Goal: Task Accomplishment & Management: Complete application form

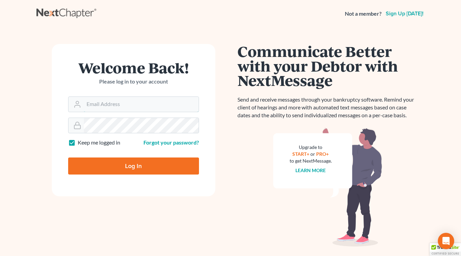
type input "[EMAIL_ADDRESS][DOMAIN_NAME]"
click at [129, 164] on input "Log In" at bounding box center [133, 166] width 131 height 17
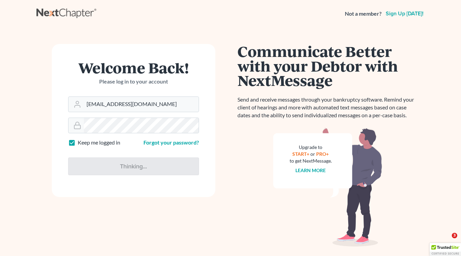
type input "Thinking..."
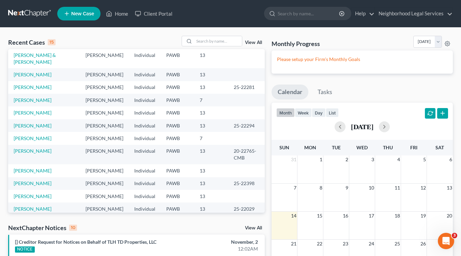
scroll to position [60, 0]
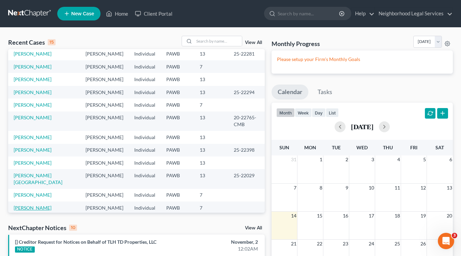
click at [27, 205] on link "Bilby, Patricia" at bounding box center [33, 208] width 38 height 6
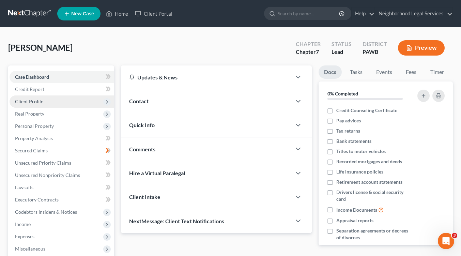
click at [34, 102] on span "Client Profile" at bounding box center [29, 102] width 28 height 6
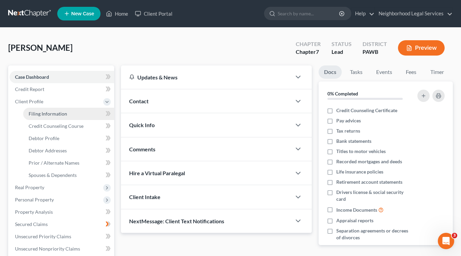
click at [40, 113] on span "Filing Information" at bounding box center [48, 114] width 39 height 6
select select "1"
select select "0"
select select "69"
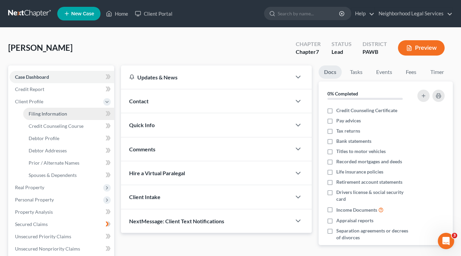
select select "3"
select select "1"
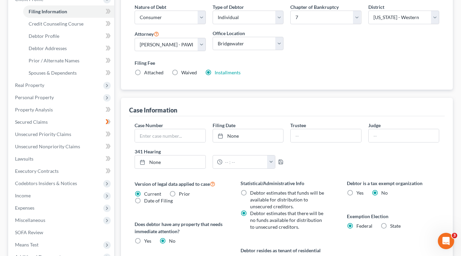
scroll to position [205, 0]
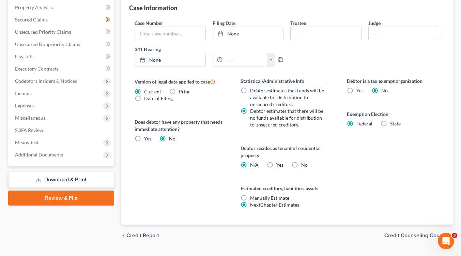
click at [277, 163] on label "Yes Yes" at bounding box center [280, 165] width 7 height 7
click at [279, 163] on input "Yes Yes" at bounding box center [281, 164] width 4 height 4
radio input "true"
radio input "false"
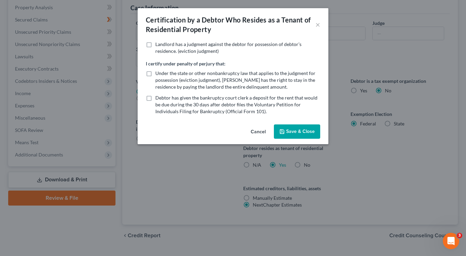
click at [300, 129] on button "Save & Close" at bounding box center [297, 131] width 46 height 14
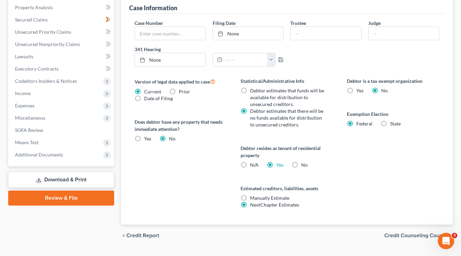
click at [405, 234] on span "Credit Counseling Course" at bounding box center [416, 235] width 63 height 5
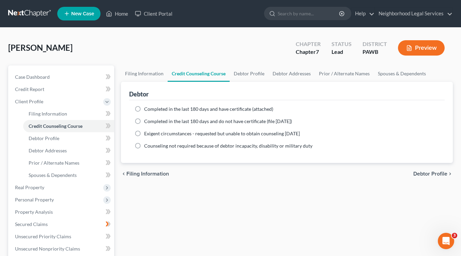
click at [144, 107] on label "Completed in the last 180 days and have certificate (attached)" at bounding box center [208, 109] width 129 height 7
click at [147, 107] on input "Completed in the last 180 days and have certificate (attached)" at bounding box center [149, 108] width 4 height 4
radio input "true"
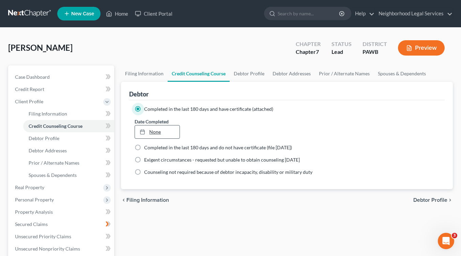
type input "9/14/2025"
click at [148, 131] on div at bounding box center [145, 132] width 10 height 6
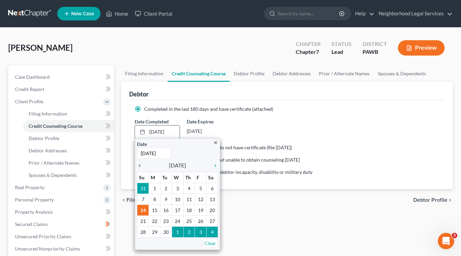
click at [140, 165] on icon "chevron_left" at bounding box center [141, 165] width 9 height 5
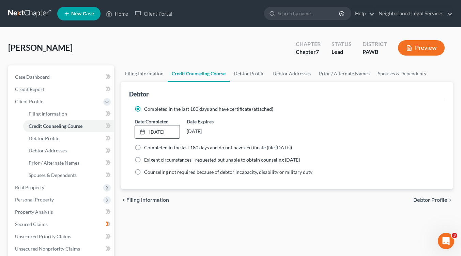
click at [417, 199] on span "Debtor Profile" at bounding box center [431, 199] width 34 height 5
select select "0"
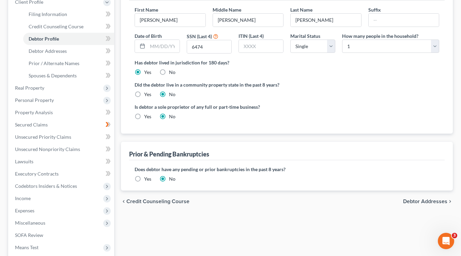
scroll to position [170, 0]
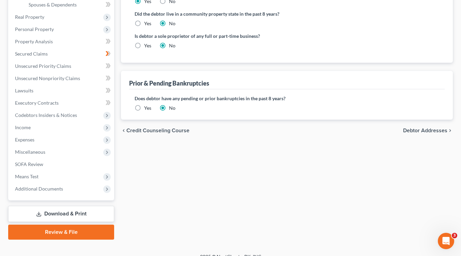
click at [419, 129] on span "Debtor Addresses" at bounding box center [425, 130] width 44 height 5
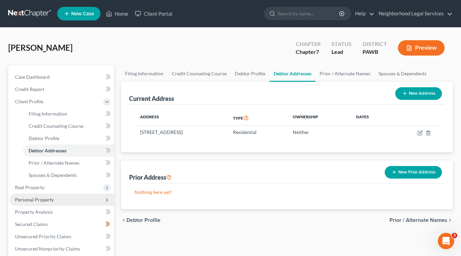
click at [47, 200] on span "Personal Property" at bounding box center [34, 200] width 39 height 6
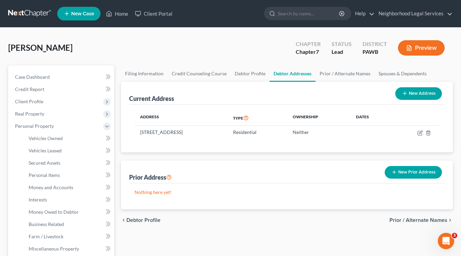
drag, startPoint x: 418, startPoint y: 220, endPoint x: 419, endPoint y: 214, distance: 6.0
click at [418, 220] on span "Prior / Alternate Names" at bounding box center [419, 220] width 58 height 5
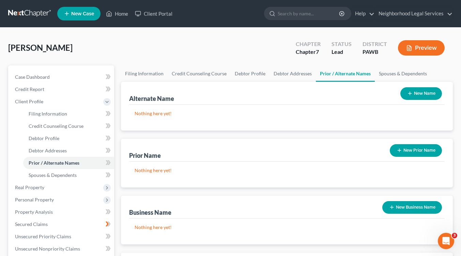
scroll to position [136, 0]
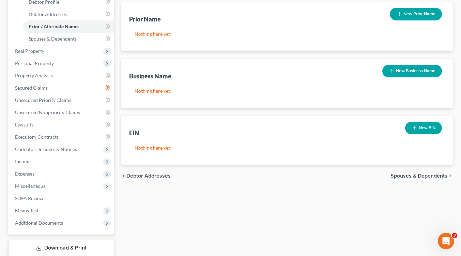
click at [404, 176] on span "Spouses & Dependents" at bounding box center [419, 175] width 57 height 5
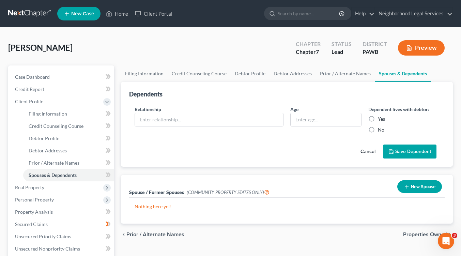
click at [421, 233] on span "Properties Owned" at bounding box center [425, 234] width 44 height 5
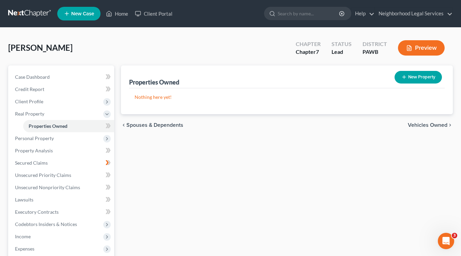
click at [417, 123] on span "Vehicles Owned" at bounding box center [428, 124] width 40 height 5
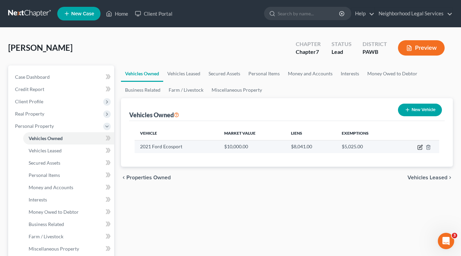
click at [420, 147] on icon "button" at bounding box center [420, 147] width 5 height 5
select select "0"
select select "5"
select select "0"
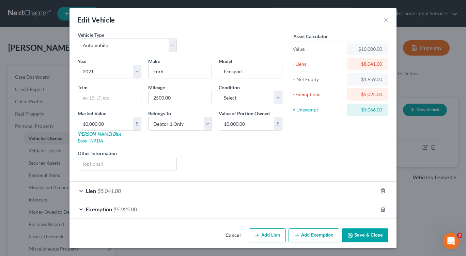
click at [374, 228] on button "Save & Close" at bounding box center [365, 235] width 46 height 14
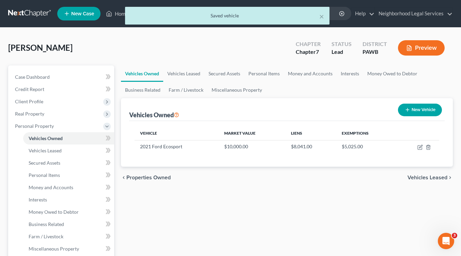
click at [429, 175] on span "Vehicles Leased" at bounding box center [428, 177] width 40 height 5
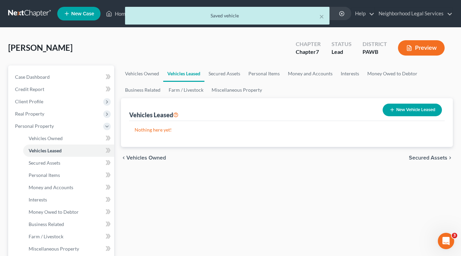
click at [427, 157] on span "Secured Assets" at bounding box center [428, 157] width 39 height 5
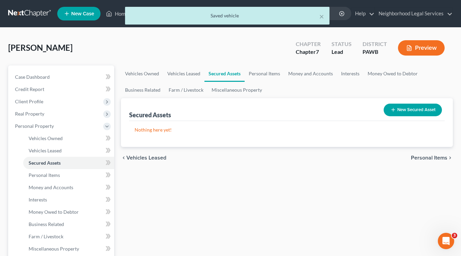
click at [427, 157] on span "Personal Items" at bounding box center [429, 157] width 36 height 5
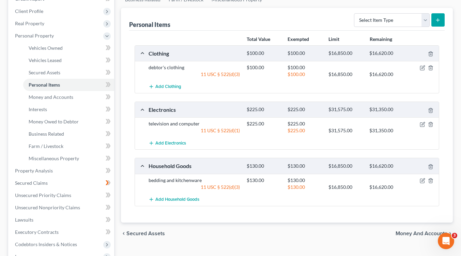
scroll to position [102, 0]
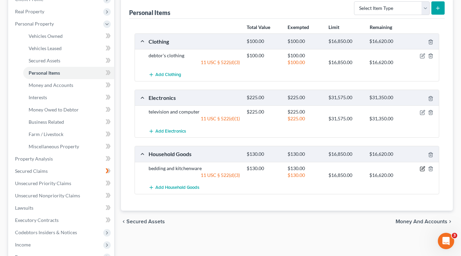
click at [425, 169] on icon "button" at bounding box center [422, 168] width 5 height 5
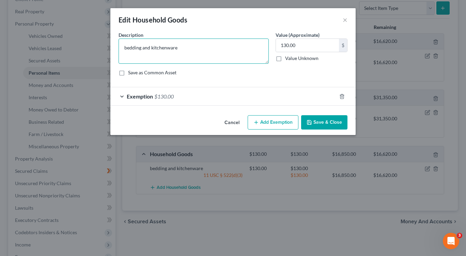
click at [123, 49] on textarea "bedding and kitchenware" at bounding box center [194, 51] width 150 height 25
type textarea "bed, couch, table, two chairs, two lamps, bedding and kitchenware"
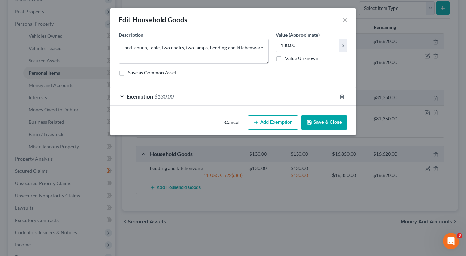
click at [256, 122] on line "button" at bounding box center [256, 122] width 3 height 0
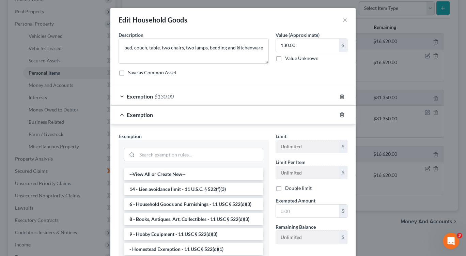
click at [377, 224] on div "Edit Household Goods × An exemption set must first be selected from the Filing …" at bounding box center [233, 128] width 466 height 256
click at [343, 17] on button "×" at bounding box center [345, 20] width 5 height 8
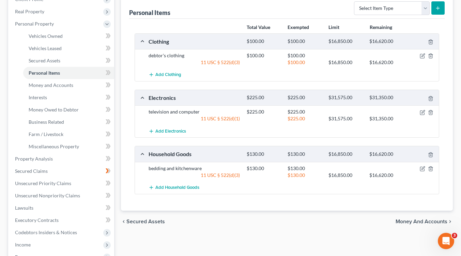
click at [415, 225] on div "chevron_left Secured Assets Money and Accounts chevron_right" at bounding box center [287, 222] width 332 height 22
click at [416, 221] on span "Money and Accounts" at bounding box center [422, 221] width 52 height 5
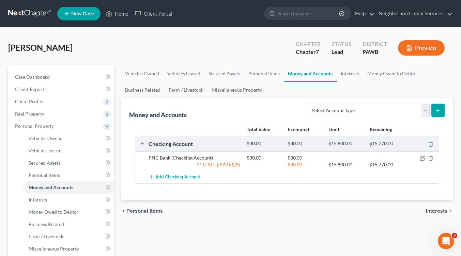
click at [436, 212] on span "Interests" at bounding box center [436, 210] width 21 height 5
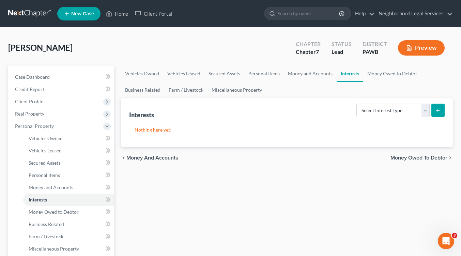
click at [423, 155] on span "Money Owed to Debtor" at bounding box center [419, 157] width 57 height 5
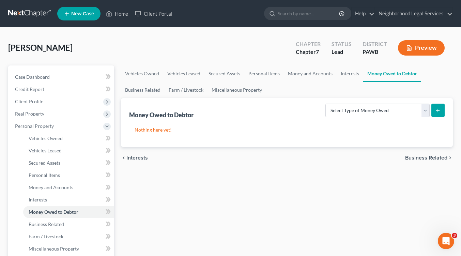
click at [423, 156] on span "Business Related" at bounding box center [426, 157] width 42 height 5
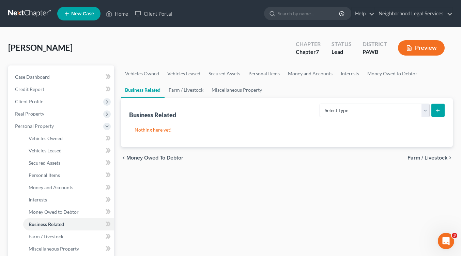
click at [423, 156] on span "Farm / Livestock" at bounding box center [428, 157] width 40 height 5
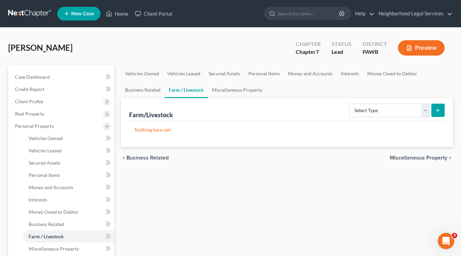
click at [423, 156] on span "Miscellaneous Property" at bounding box center [419, 157] width 58 height 5
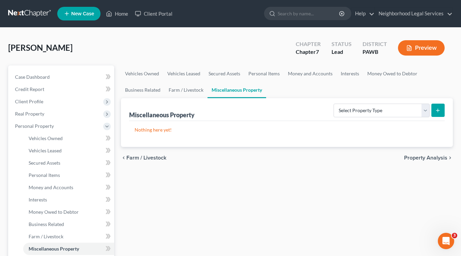
click at [423, 156] on span "Property Analysis" at bounding box center [425, 157] width 43 height 5
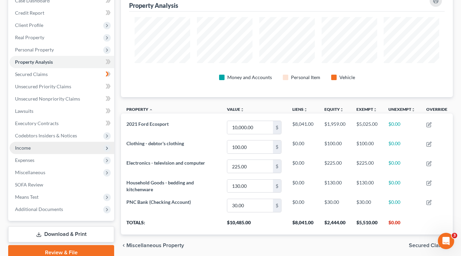
scroll to position [106, 0]
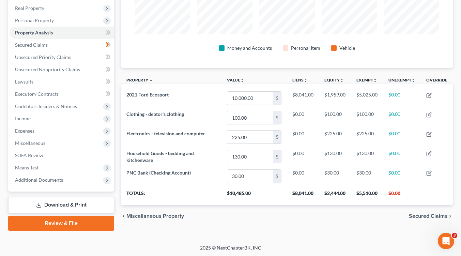
click at [70, 206] on link "Download & Print" at bounding box center [61, 205] width 106 height 16
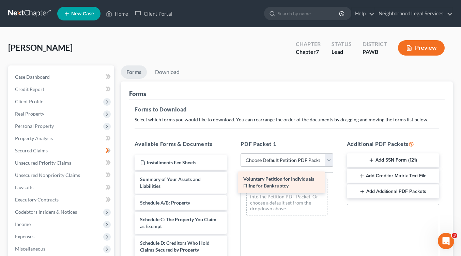
drag, startPoint x: 185, startPoint y: 184, endPoint x: 288, endPoint y: 184, distance: 103.3
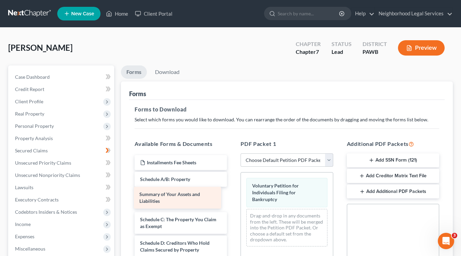
drag, startPoint x: 162, startPoint y: 176, endPoint x: 159, endPoint y: 189, distance: 12.6
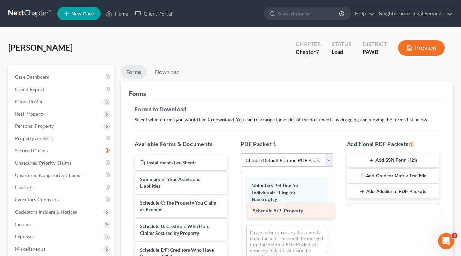
drag, startPoint x: 177, startPoint y: 177, endPoint x: 290, endPoint y: 208, distance: 117.4
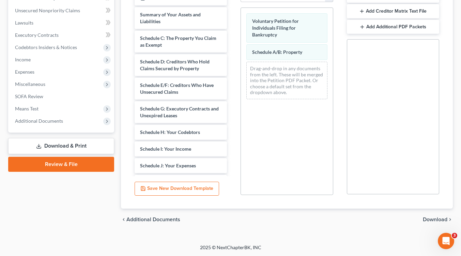
scroll to position [165, 0]
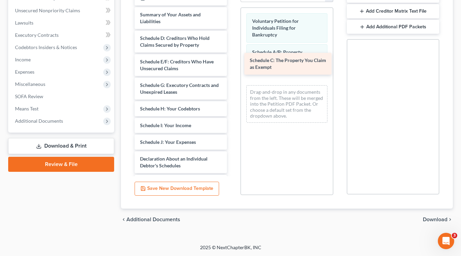
drag, startPoint x: 194, startPoint y: 45, endPoint x: 303, endPoint y: 67, distance: 111.7
click at [233, 67] on div "Schedule C: The Property You Claim as Exempt Installments Fee Sheets Summary of…" at bounding box center [180, 160] width 103 height 341
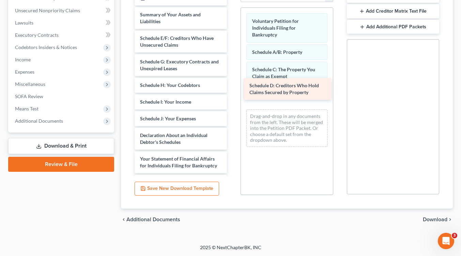
drag, startPoint x: 199, startPoint y: 42, endPoint x: 308, endPoint y: 90, distance: 119.5
click at [233, 90] on div "Schedule D: Creditors Who Hold Claims Secured by Property Installments Fee Shee…" at bounding box center [180, 148] width 103 height 317
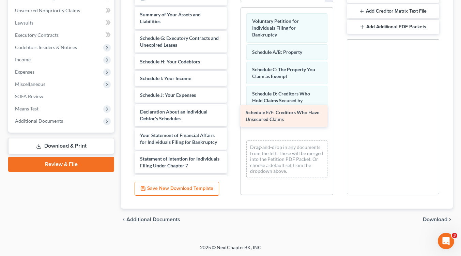
drag, startPoint x: 183, startPoint y: 39, endPoint x: 288, endPoint y: 114, distance: 129.6
click at [233, 114] on div "Schedule E/F: Creditors Who Have Unsecured Claims Installments Fee Sheets Summa…" at bounding box center [180, 137] width 103 height 294
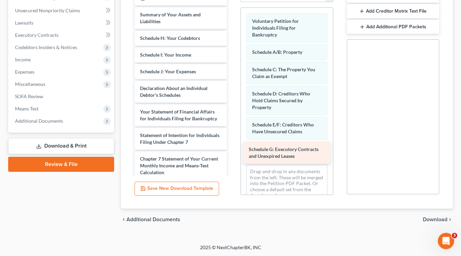
drag, startPoint x: 167, startPoint y: 39, endPoint x: 274, endPoint y: 146, distance: 151.9
click at [233, 146] on div "Schedule G: Executory Contracts and Unexpired Leases Installments Fee Sheets Su…" at bounding box center [180, 125] width 103 height 270
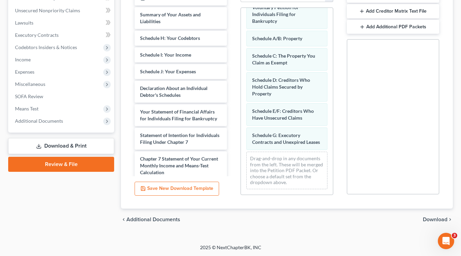
scroll to position [20, 0]
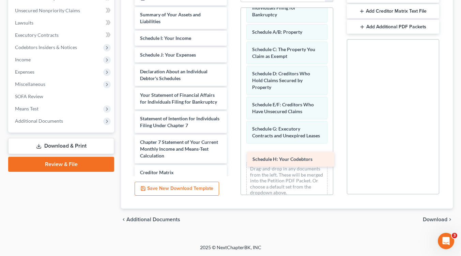
drag, startPoint x: 178, startPoint y: 48, endPoint x: 287, endPoint y: 161, distance: 157.0
click at [233, 161] on div "Schedule H: Your Codebtors Installments Fee Sheets Summary of Your Assets and L…" at bounding box center [180, 116] width 103 height 253
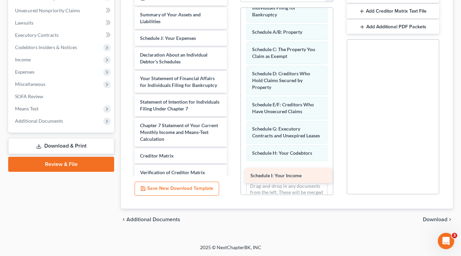
drag, startPoint x: 166, startPoint y: 39, endPoint x: 277, endPoint y: 177, distance: 176.8
click at [233, 177] on div "Schedule I: Your Income Installments Fee Sheets Summary of Your Assets and Liab…" at bounding box center [180, 108] width 103 height 237
click at [331, 196] on div "PDF Packet 1 Choose Default Petition PDF Packet Complete Bankruptcy Petition (a…" at bounding box center [287, 85] width 106 height 231
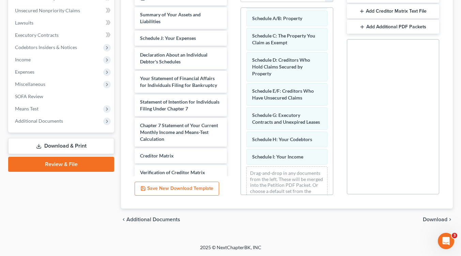
scroll to position [55, 0]
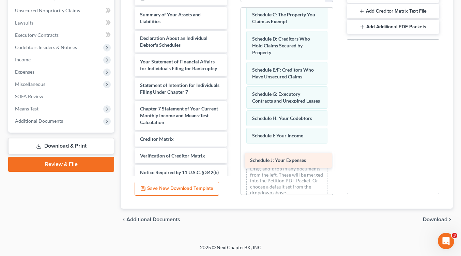
drag, startPoint x: 168, startPoint y: 44, endPoint x: 278, endPoint y: 165, distance: 163.4
click at [233, 165] on div "Schedule J: Your Expenses Installments Fee Sheets Summary of Your Assets and Li…" at bounding box center [180, 100] width 103 height 220
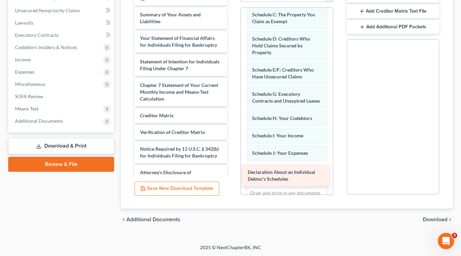
drag, startPoint x: 189, startPoint y: 85, endPoint x: 281, endPoint y: 183, distance: 134.9
click at [233, 183] on div "Declaration About an Individual Debtor's Schedules Installments Fee Sheets Summ…" at bounding box center [180, 88] width 103 height 196
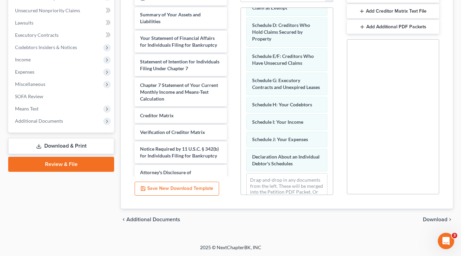
scroll to position [96, 0]
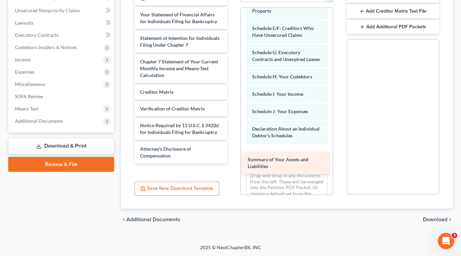
drag, startPoint x: 163, startPoint y: 18, endPoint x: 271, endPoint y: 164, distance: 181.1
click at [233, 163] on div "Summary of Your Assets and Liabilities Installments Fee Sheets Summary of Your …" at bounding box center [180, 76] width 103 height 173
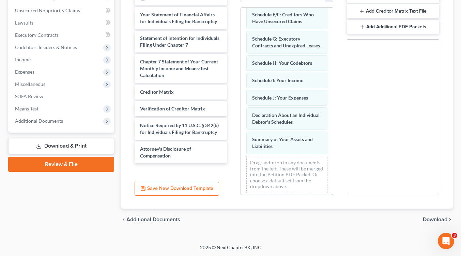
scroll to position [121, 0]
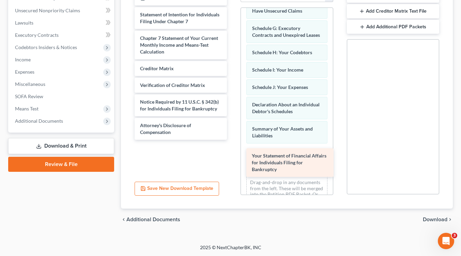
drag, startPoint x: 147, startPoint y: 22, endPoint x: 259, endPoint y: 162, distance: 179.3
click at [233, 140] on div "Your Statement of Financial Affairs for Individuals Filing for Bankruptcy Insta…" at bounding box center [180, 64] width 103 height 149
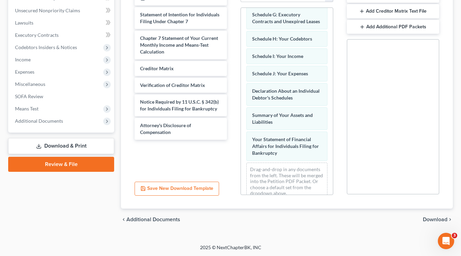
scroll to position [152, 0]
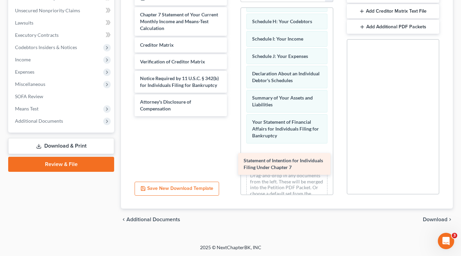
drag, startPoint x: 195, startPoint y: 21, endPoint x: 298, endPoint y: 167, distance: 179.0
click at [233, 116] on div "Statement of Intention for Individuals Filing Under Chapter 7 Installments Fee …" at bounding box center [180, 53] width 103 height 126
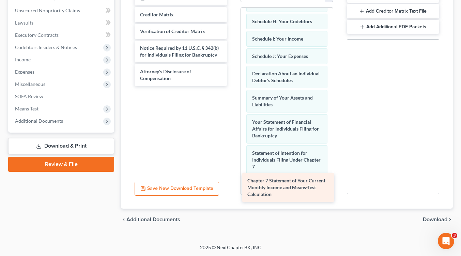
drag, startPoint x: 171, startPoint y: 19, endPoint x: 308, endPoint y: 200, distance: 226.7
click at [233, 86] on div "Chapter 7 Statement of Your Current Monthly Income and Means-Test Calculation I…" at bounding box center [180, 37] width 103 height 95
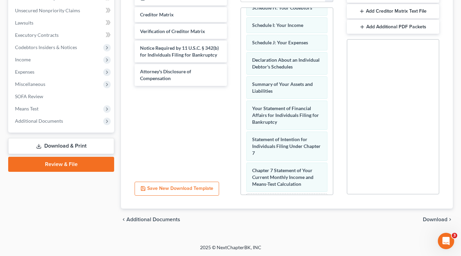
scroll to position [214, 0]
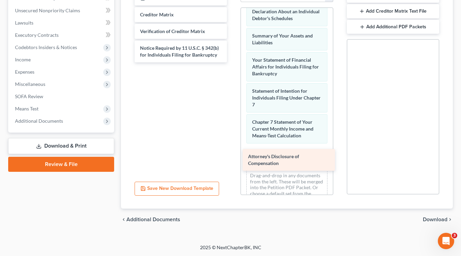
drag, startPoint x: 191, startPoint y: 94, endPoint x: 295, endPoint y: 169, distance: 128.3
click at [233, 62] on div "Attorney's Disclosure of Compensation Installments Fee Sheets Creditor Matrix V…" at bounding box center [180, 26] width 103 height 72
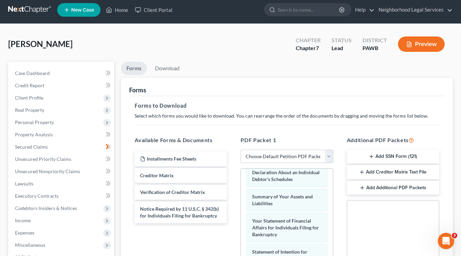
scroll to position [0, 0]
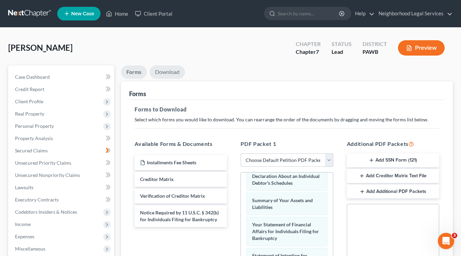
click at [164, 72] on link "Download" at bounding box center [167, 71] width 35 height 13
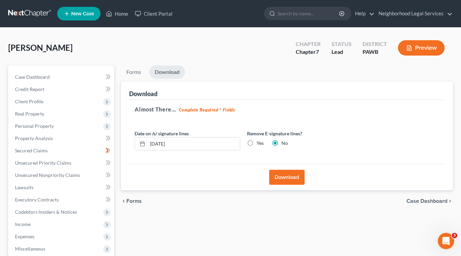
click at [289, 177] on button "Download" at bounding box center [286, 177] width 35 height 15
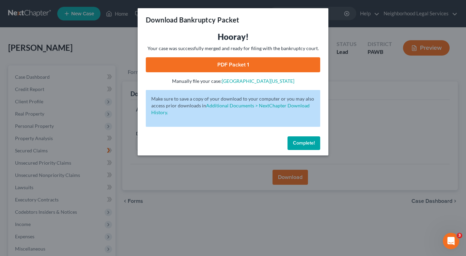
click at [246, 67] on link "PDF Packet 1" at bounding box center [233, 64] width 175 height 15
click at [305, 141] on span "Complete!" at bounding box center [304, 143] width 22 height 6
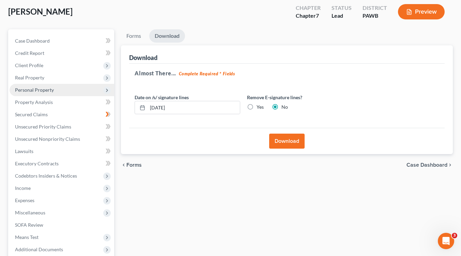
scroll to position [102, 0]
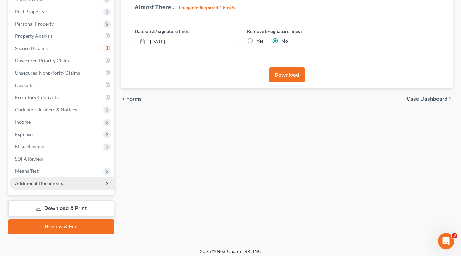
click at [106, 184] on icon at bounding box center [106, 183] width 5 height 5
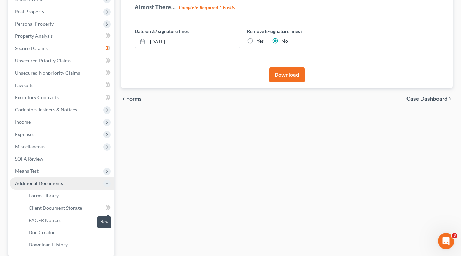
click at [110, 207] on icon at bounding box center [108, 208] width 5 height 9
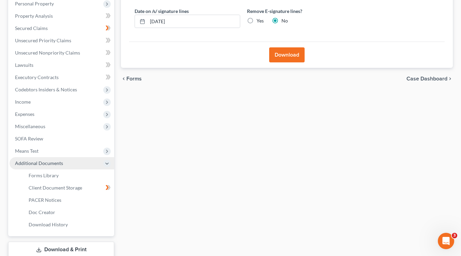
scroll to position [167, 0]
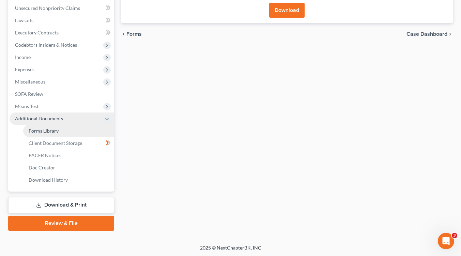
click at [54, 130] on span "Forms Library" at bounding box center [44, 131] width 30 height 6
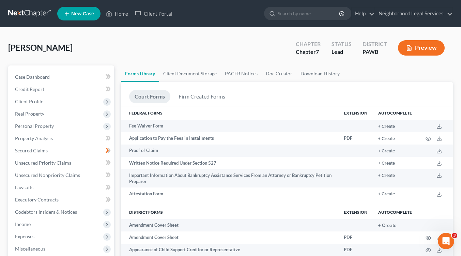
scroll to position [68, 0]
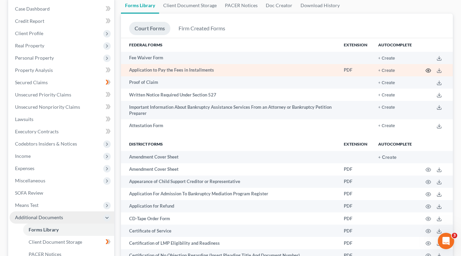
click at [428, 70] on icon "button" at bounding box center [428, 70] width 5 height 5
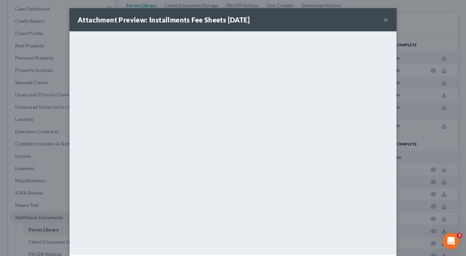
click at [384, 18] on button "×" at bounding box center [386, 20] width 5 height 8
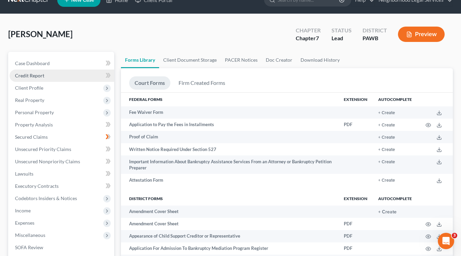
scroll to position [0, 0]
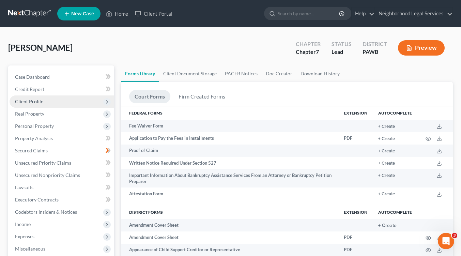
click at [35, 100] on span "Client Profile" at bounding box center [29, 102] width 28 height 6
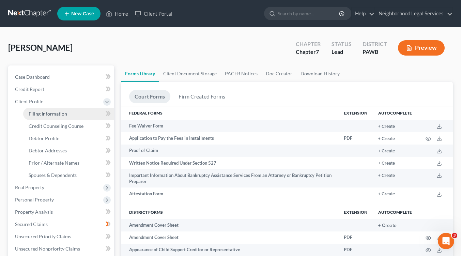
click at [57, 113] on span "Filing Information" at bounding box center [48, 114] width 39 height 6
select select "1"
select select "0"
select select "69"
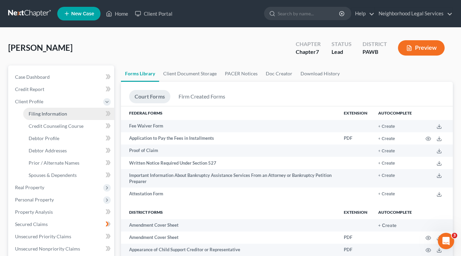
select select "3"
select select "1"
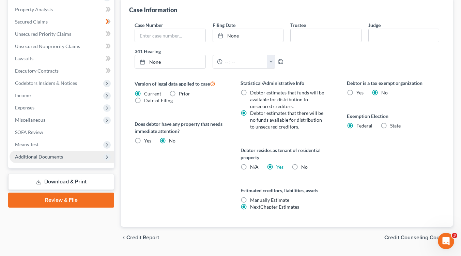
scroll to position [221, 0]
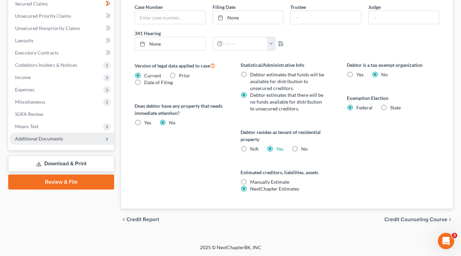
click at [430, 221] on span "Credit Counseling Course" at bounding box center [416, 219] width 63 height 5
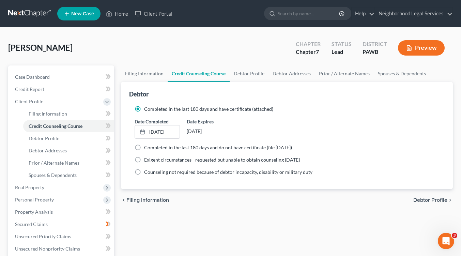
click at [427, 198] on span "Debtor Profile" at bounding box center [431, 199] width 34 height 5
select select "0"
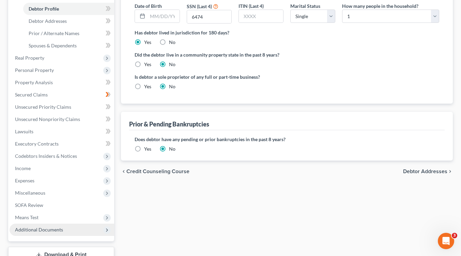
scroll to position [136, 0]
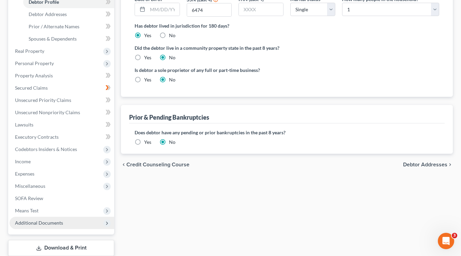
click at [420, 165] on span "Debtor Addresses" at bounding box center [425, 164] width 44 height 5
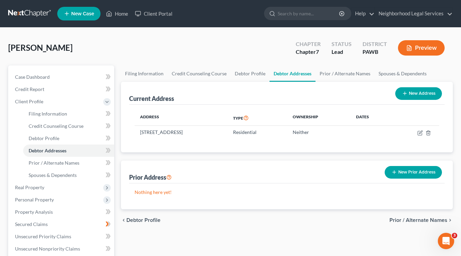
click at [417, 218] on span "Prior / Alternate Names" at bounding box center [419, 220] width 58 height 5
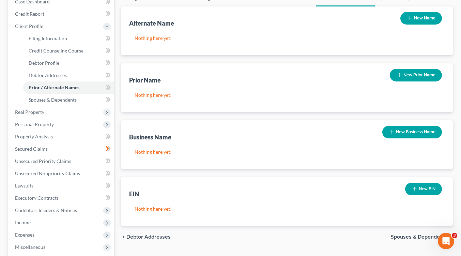
scroll to position [136, 0]
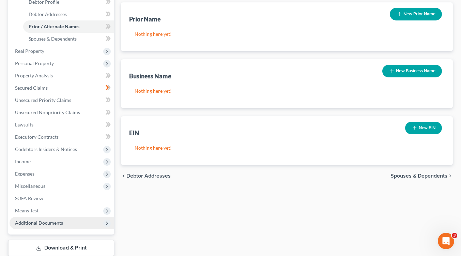
click at [408, 178] on span "Spouses & Dependents" at bounding box center [419, 175] width 57 height 5
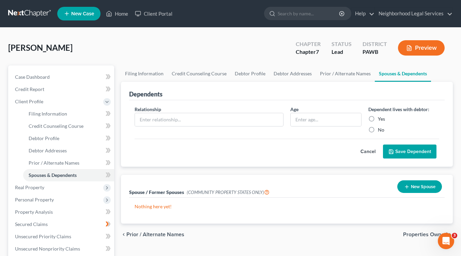
click at [422, 236] on span "Properties Owned" at bounding box center [425, 234] width 44 height 5
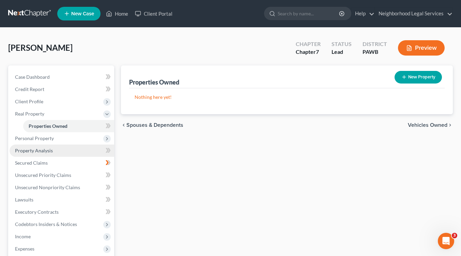
scroll to position [118, 0]
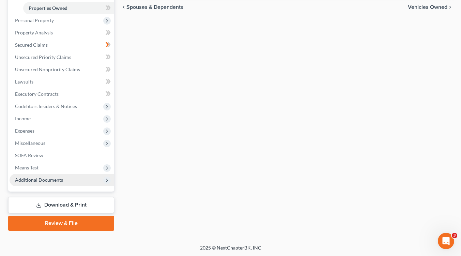
click at [107, 180] on icon at bounding box center [106, 180] width 5 height 5
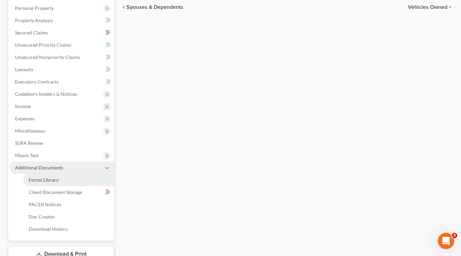
click at [60, 179] on link "Forms Library" at bounding box center [68, 180] width 91 height 12
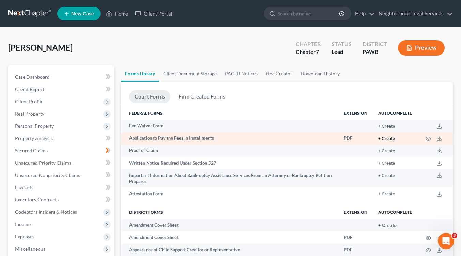
click at [385, 137] on button "+ Create" at bounding box center [386, 139] width 17 height 4
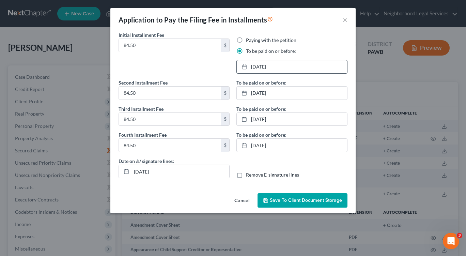
drag, startPoint x: 245, startPoint y: 68, endPoint x: 249, endPoint y: 69, distance: 3.8
click at [248, 69] on div at bounding box center [247, 67] width 10 height 6
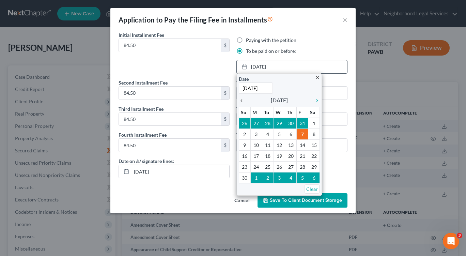
click at [241, 101] on icon "chevron_left" at bounding box center [243, 100] width 9 height 5
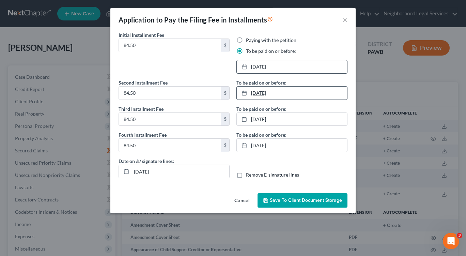
click at [244, 93] on icon at bounding box center [244, 92] width 5 height 5
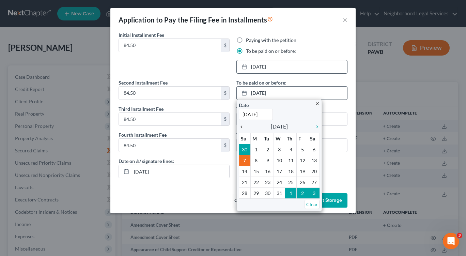
click at [242, 127] on icon "chevron_left" at bounding box center [243, 126] width 9 height 5
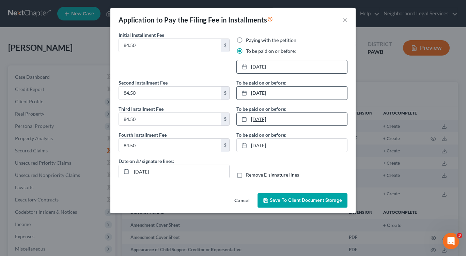
click at [243, 121] on icon at bounding box center [244, 119] width 5 height 5
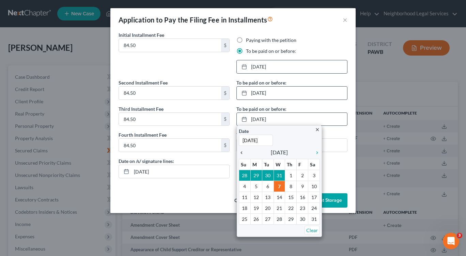
click at [242, 153] on icon "chevron_left" at bounding box center [243, 152] width 9 height 5
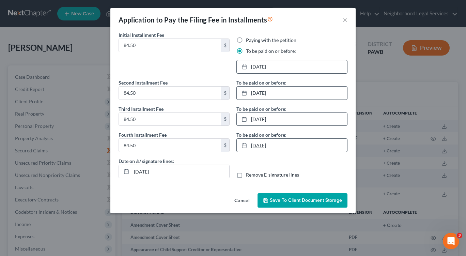
click at [244, 145] on line at bounding box center [244, 145] width 4 height 0
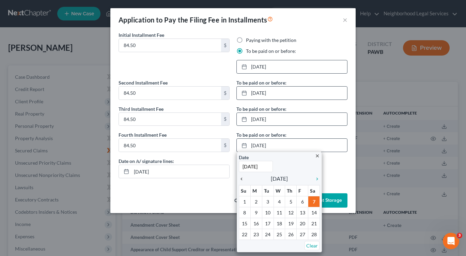
click at [244, 179] on icon "chevron_left" at bounding box center [243, 178] width 9 height 5
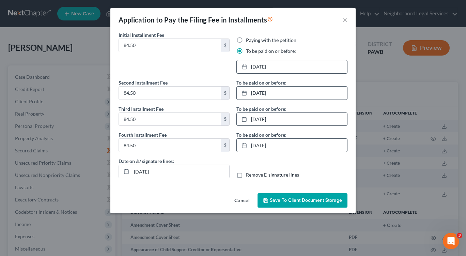
click at [284, 200] on span "Save to Client Document Storage" at bounding box center [306, 200] width 72 height 6
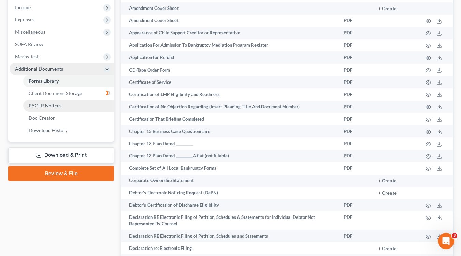
scroll to position [239, 0]
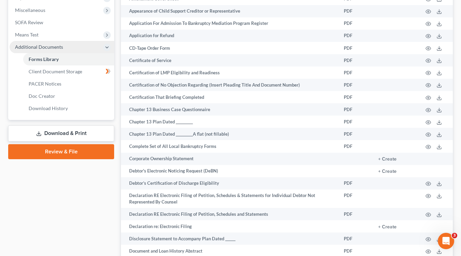
click at [71, 131] on link "Download & Print" at bounding box center [61, 133] width 106 height 16
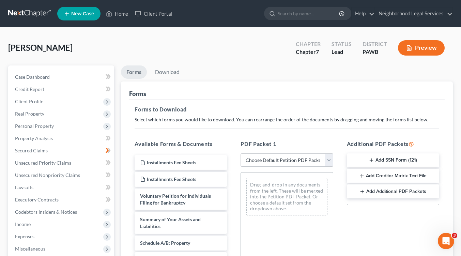
scroll to position [136, 0]
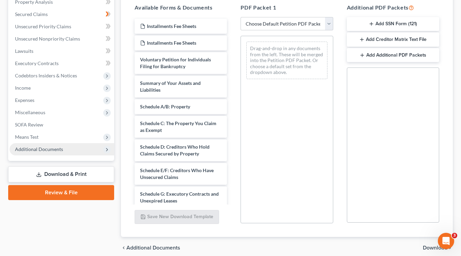
click at [107, 152] on icon at bounding box center [106, 149] width 5 height 5
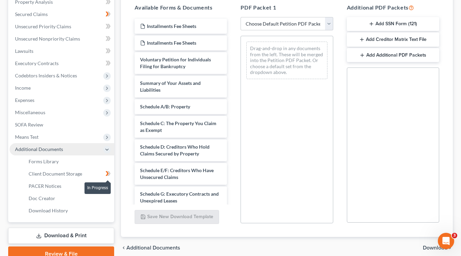
click at [107, 174] on icon at bounding box center [107, 173] width 3 height 5
click at [53, 174] on span "Client Document Storage" at bounding box center [56, 174] width 54 height 6
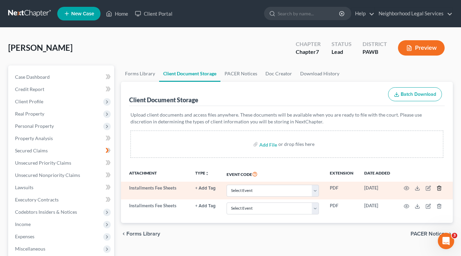
click at [438, 188] on icon "button" at bounding box center [439, 187] width 5 height 5
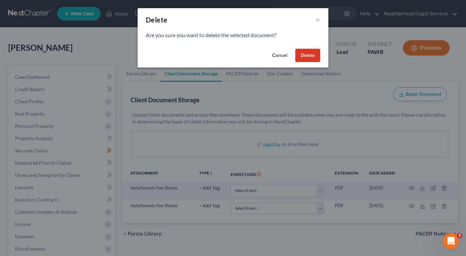
click at [306, 53] on button "Delete" at bounding box center [308, 56] width 25 height 14
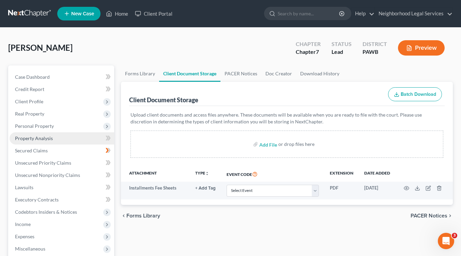
scroll to position [136, 0]
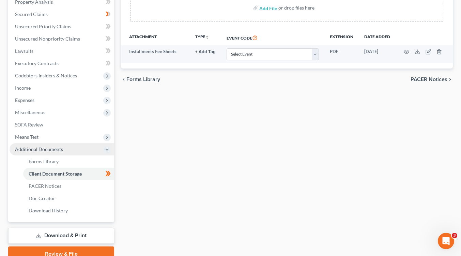
click at [64, 236] on link "Download & Print" at bounding box center [61, 236] width 106 height 16
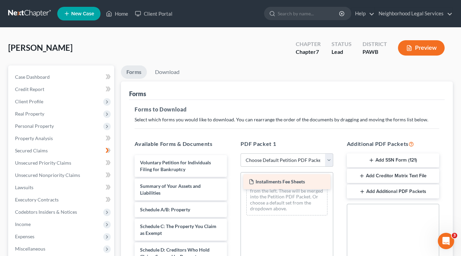
drag, startPoint x: 178, startPoint y: 160, endPoint x: 286, endPoint y: 180, distance: 110.5
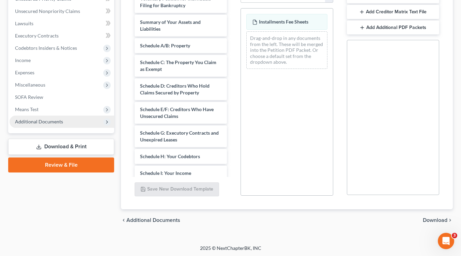
scroll to position [165, 0]
click at [432, 220] on span "Download" at bounding box center [435, 219] width 25 height 5
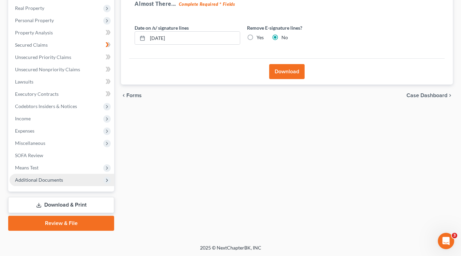
scroll to position [0, 0]
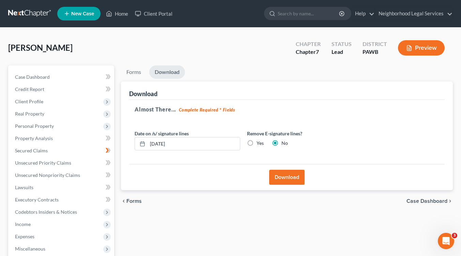
click at [286, 175] on button "Download" at bounding box center [286, 177] width 35 height 15
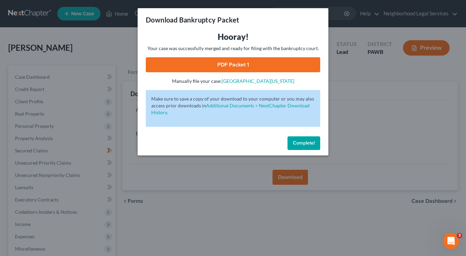
click at [221, 69] on link "PDF Packet 1" at bounding box center [233, 64] width 175 height 15
click at [298, 145] on span "Complete!" at bounding box center [304, 143] width 22 height 6
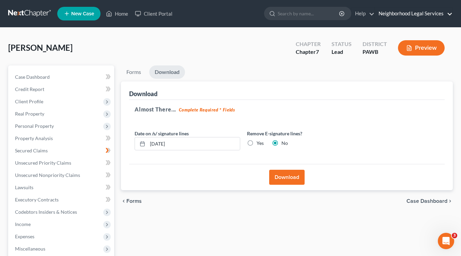
click at [392, 12] on link "Neighborhood Legal Services" at bounding box center [413, 14] width 77 height 12
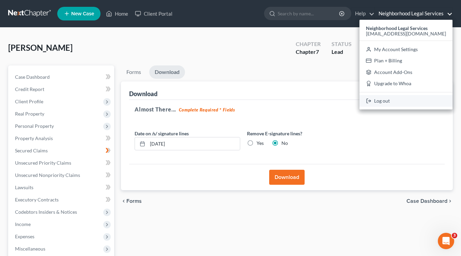
click at [403, 99] on link "Log out" at bounding box center [406, 101] width 93 height 12
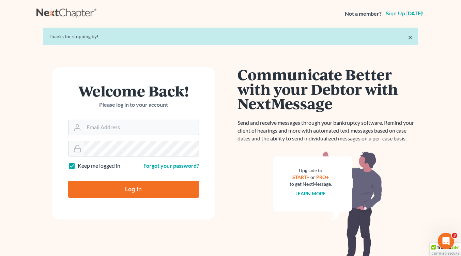
type input "[EMAIL_ADDRESS][DOMAIN_NAME]"
click at [131, 192] on input "Log In" at bounding box center [133, 189] width 131 height 17
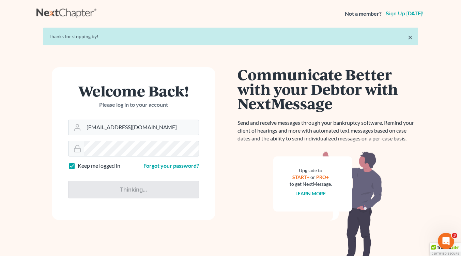
type input "Thinking..."
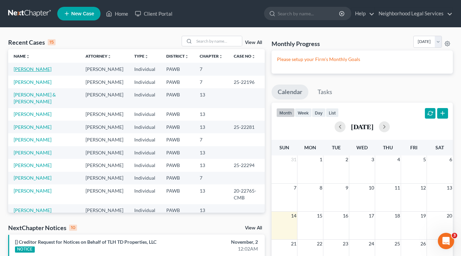
click at [31, 69] on link "Bilby, Patricia" at bounding box center [33, 69] width 38 height 6
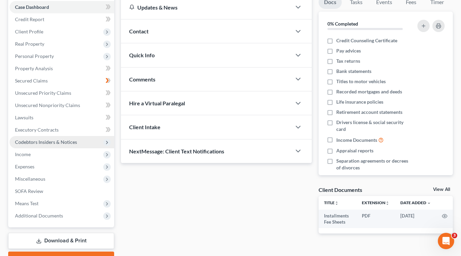
scroll to position [102, 0]
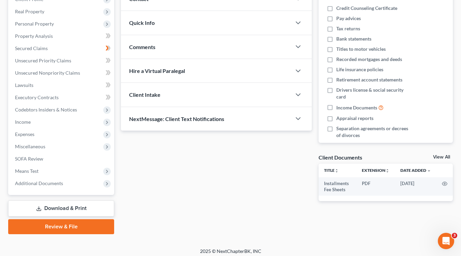
click at [80, 212] on link "Download & Print" at bounding box center [61, 208] width 106 height 16
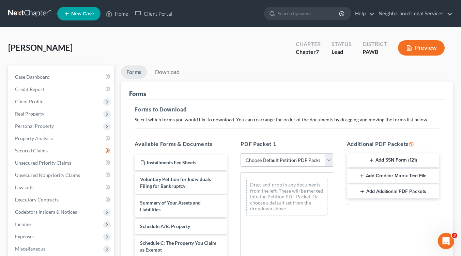
drag, startPoint x: 365, startPoint y: 175, endPoint x: 365, endPoint y: 200, distance: 24.6
click at [365, 200] on div "Additional PDF Packets Add SSN Form (121) Add Creditor Matrix Text File Add Add…" at bounding box center [393, 249] width 106 height 231
click at [358, 175] on button "Add Creditor Matrix Text File" at bounding box center [393, 176] width 92 height 14
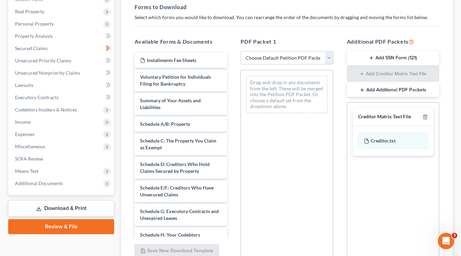
scroll to position [165, 0]
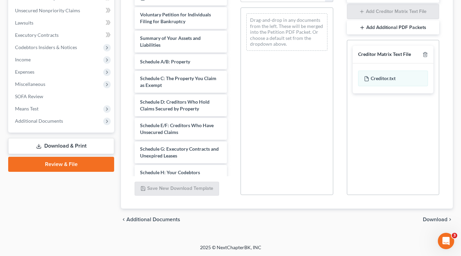
click at [431, 218] on span "Download" at bounding box center [435, 219] width 25 height 5
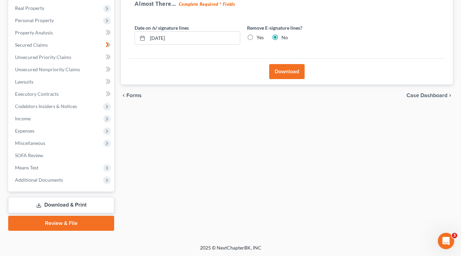
click at [283, 72] on button "Download" at bounding box center [286, 71] width 35 height 15
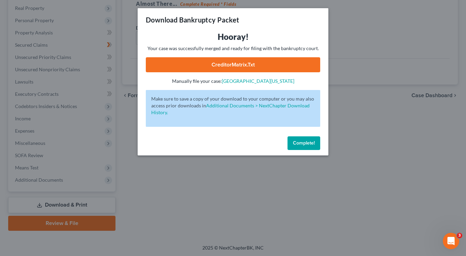
click at [263, 66] on link "CreditorMatrix.txt" at bounding box center [233, 64] width 175 height 15
click at [306, 141] on span "Complete!" at bounding box center [304, 143] width 22 height 6
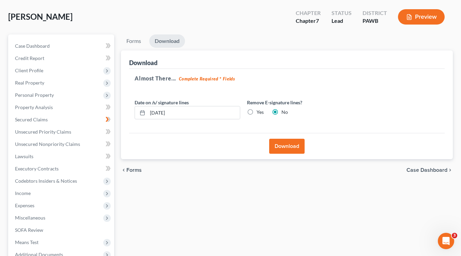
scroll to position [0, 0]
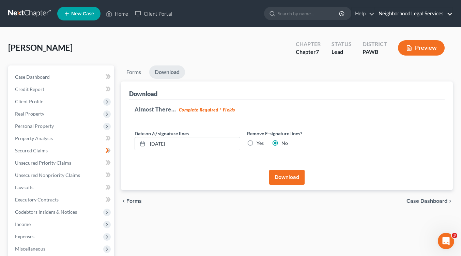
click at [392, 12] on link "Neighborhood Legal Services" at bounding box center [413, 14] width 77 height 12
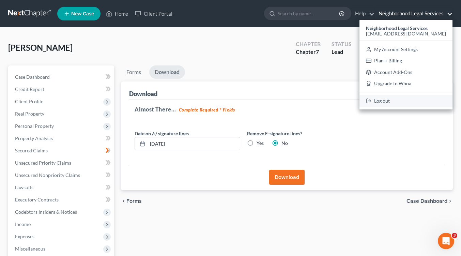
click at [396, 99] on link "Log out" at bounding box center [406, 101] width 93 height 12
